Goal: Ask a question

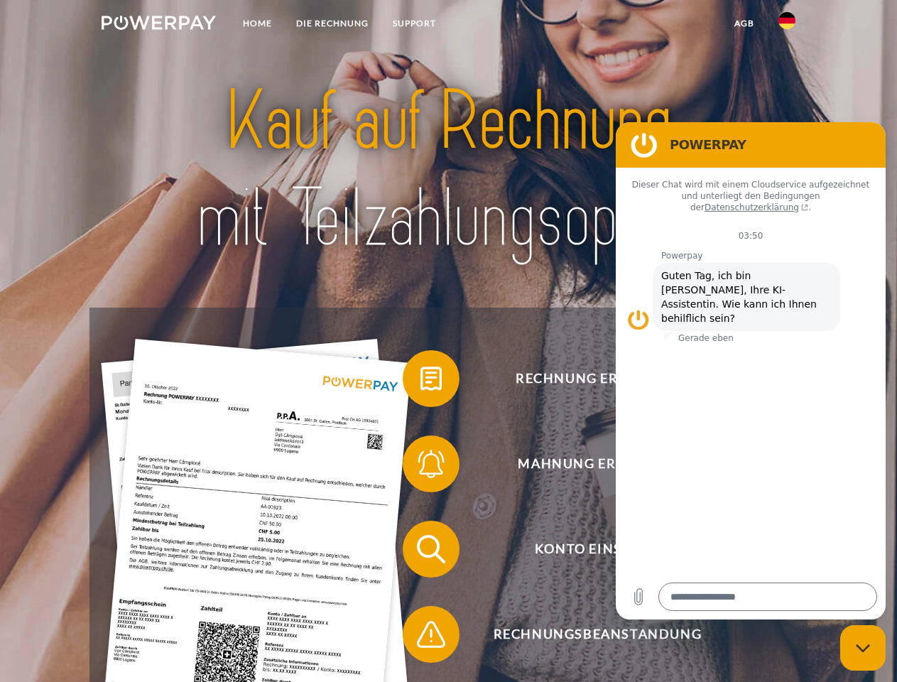
click at [158, 25] on img at bounding box center [159, 23] width 114 height 14
click at [787, 25] on img at bounding box center [787, 20] width 17 height 17
click at [744, 23] on link "agb" at bounding box center [744, 24] width 44 height 26
click at [421, 381] on span at bounding box center [409, 378] width 71 height 71
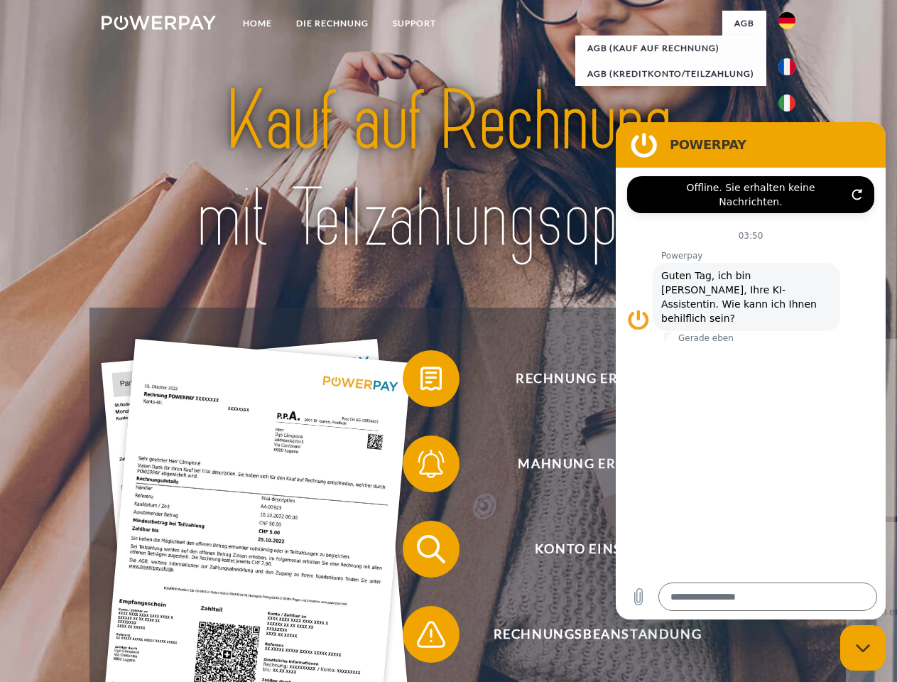
click at [421, 467] on span at bounding box center [409, 463] width 71 height 71
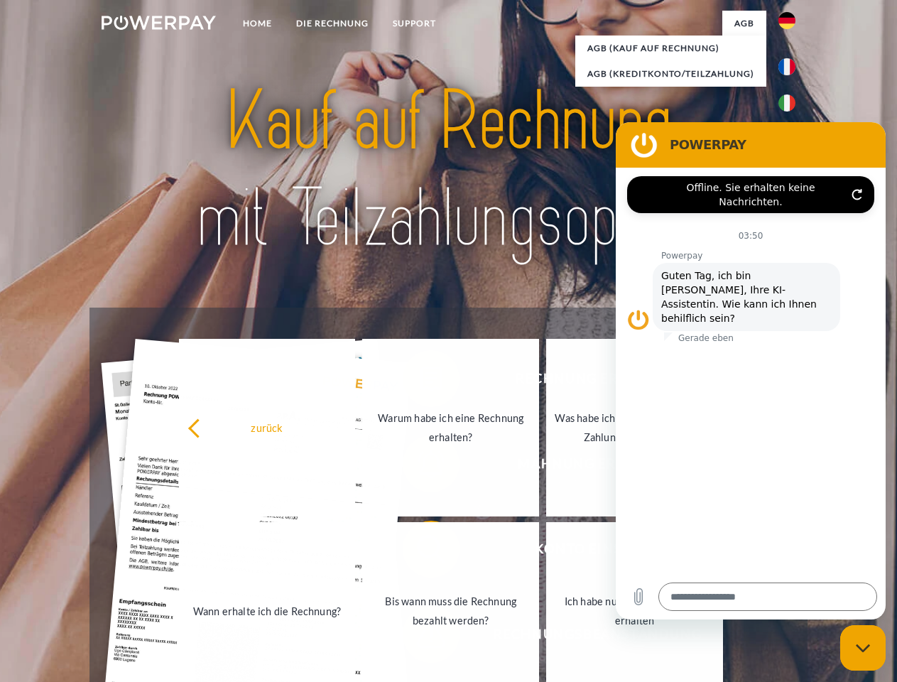
click at [421, 552] on link "Bis wann muss die Rechnung bezahlt werden?" at bounding box center [450, 611] width 177 height 178
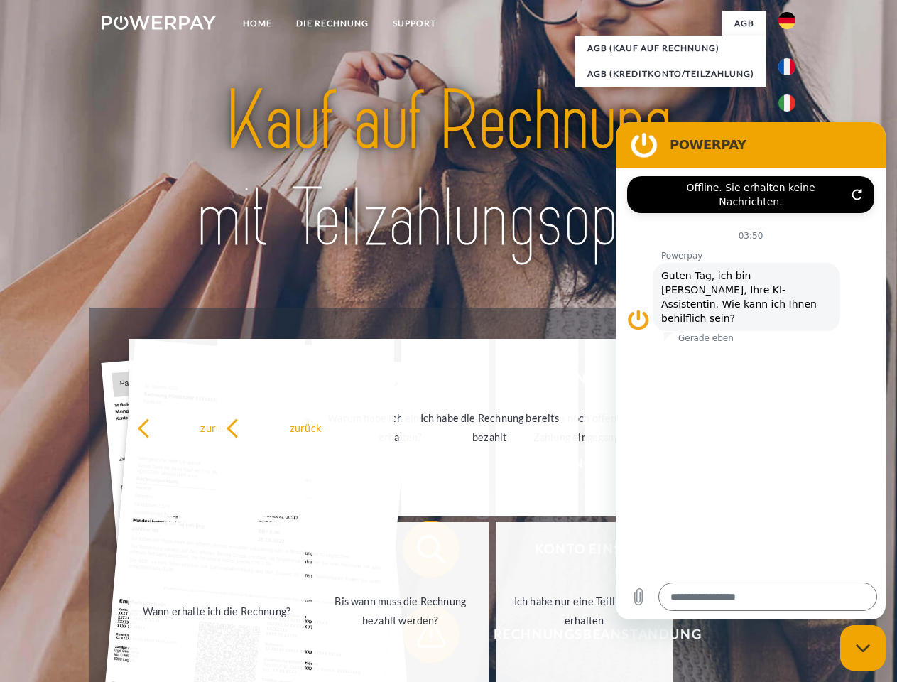
click at [421, 637] on span at bounding box center [409, 634] width 71 height 71
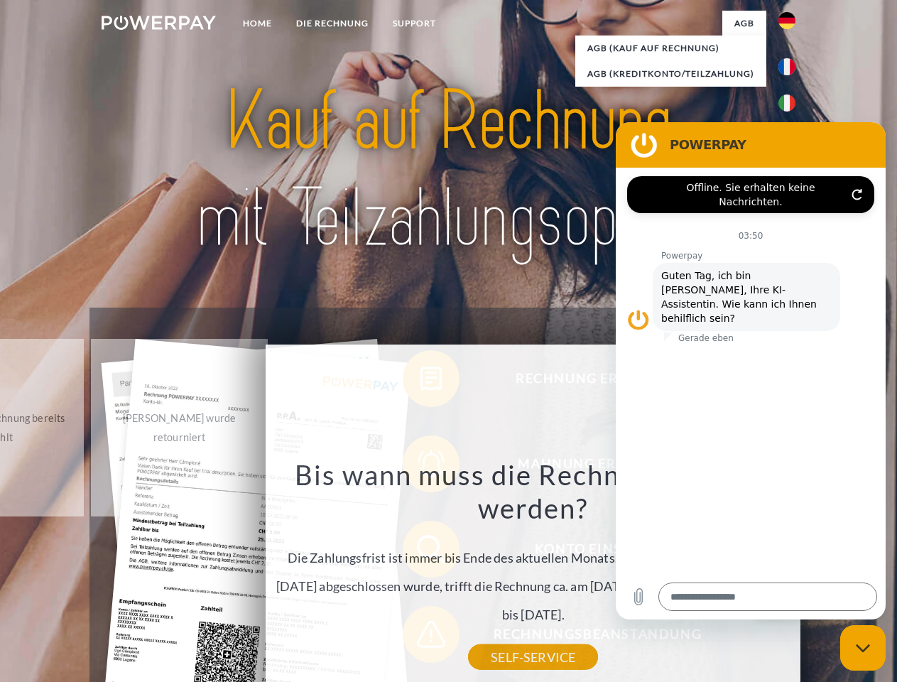
click at [863, 648] on icon "Messaging-Fenster schließen" at bounding box center [863, 648] width 15 height 9
type textarea "*"
